Goal: Information Seeking & Learning: Learn about a topic

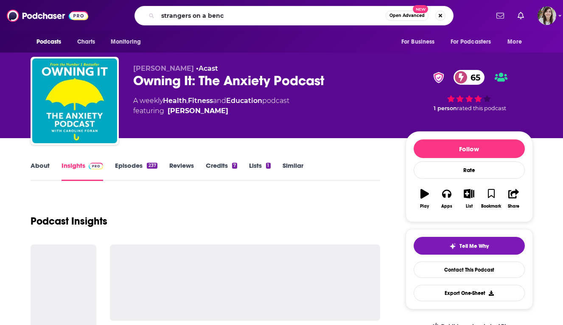
type input "strangers on a bench"
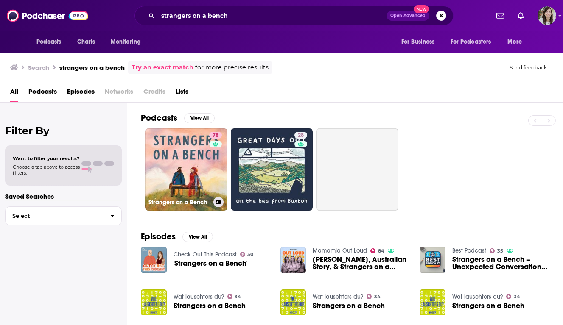
click at [189, 171] on link "78 Strangers on a Bench" at bounding box center [186, 170] width 82 height 82
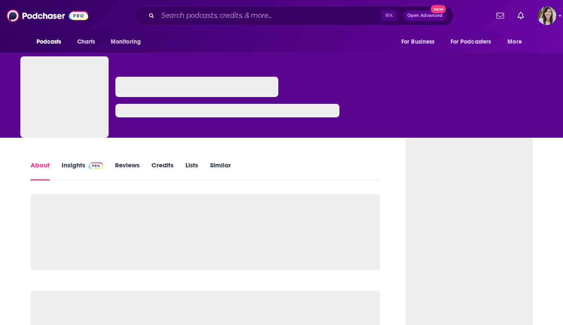
click at [93, 165] on img at bounding box center [96, 165] width 15 height 7
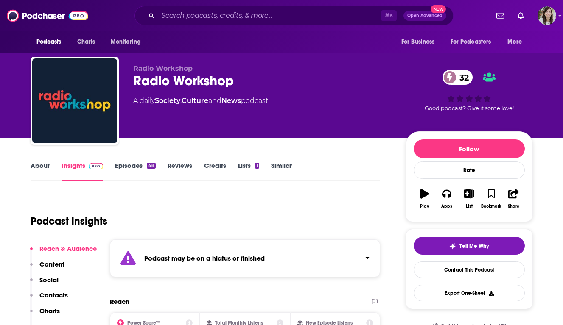
click at [179, 260] on strong "Podcast may be on a hiatus or finished" at bounding box center [204, 259] width 120 height 8
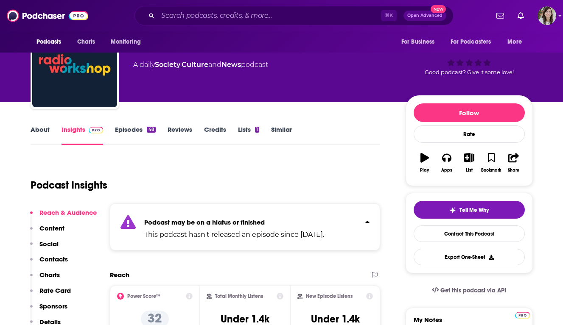
scroll to position [19, 0]
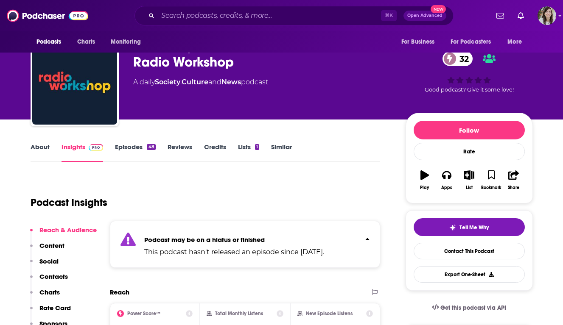
click at [135, 149] on link "Episodes 48" at bounding box center [135, 153] width 40 height 20
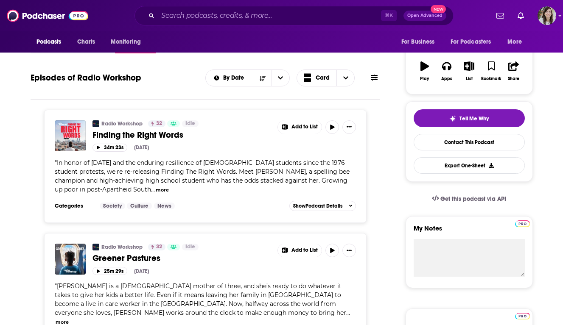
scroll to position [99, 0]
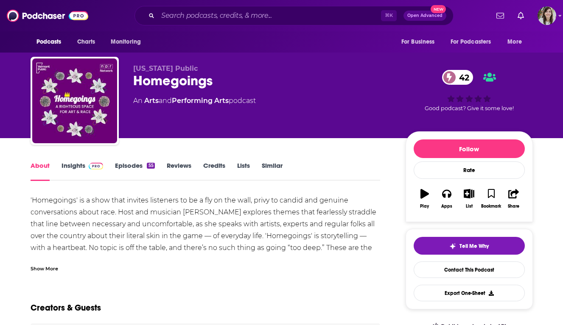
click at [91, 173] on link "Insights" at bounding box center [83, 172] width 42 height 20
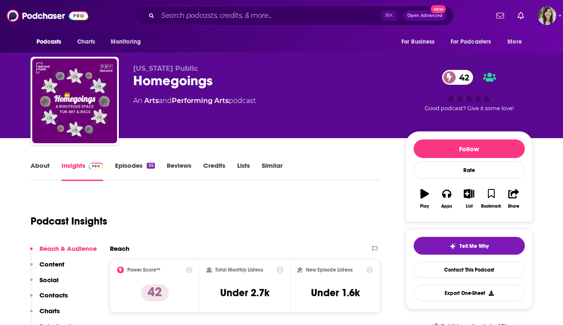
click at [137, 166] on link "Episodes 55" at bounding box center [134, 172] width 39 height 20
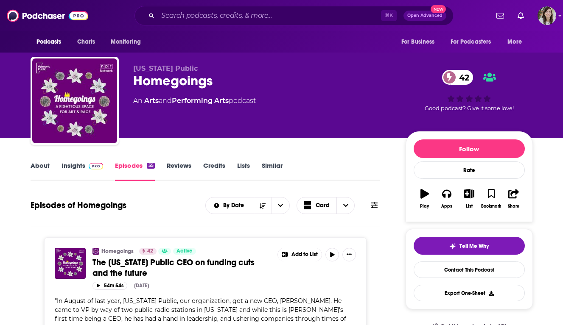
click at [40, 173] on link "About" at bounding box center [40, 172] width 19 height 20
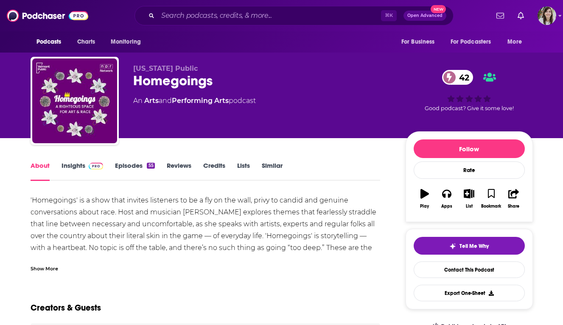
click at [45, 267] on div "Show More" at bounding box center [45, 268] width 28 height 8
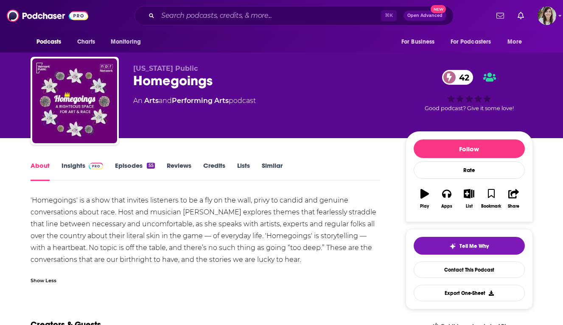
click at [130, 167] on link "Episodes 55" at bounding box center [134, 172] width 39 height 20
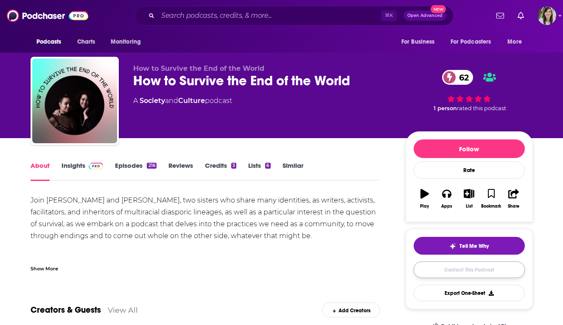
click at [469, 273] on link "Contact This Podcast" at bounding box center [469, 270] width 111 height 17
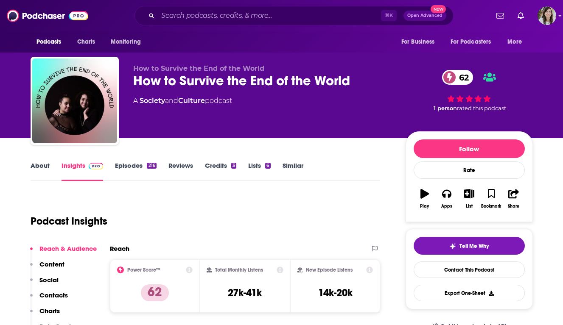
click at [198, 82] on div "How to Survive the End of the World 62" at bounding box center [262, 81] width 259 height 17
click at [198, 83] on div "How to Survive the End of the World 62" at bounding box center [262, 81] width 259 height 17
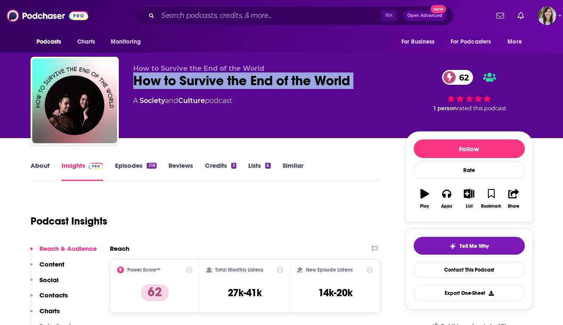
click at [198, 83] on div "How to Survive the End of the World 62" at bounding box center [262, 81] width 259 height 17
copy div "How to Survive the End of the World 62"
click at [38, 169] on link "About" at bounding box center [40, 172] width 19 height 20
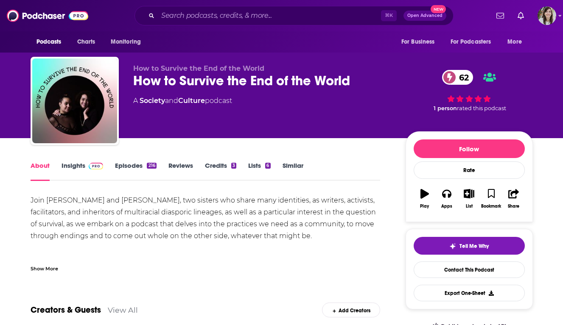
click at [50, 265] on div "Show More" at bounding box center [45, 268] width 28 height 8
